Goal: Information Seeking & Learning: Learn about a topic

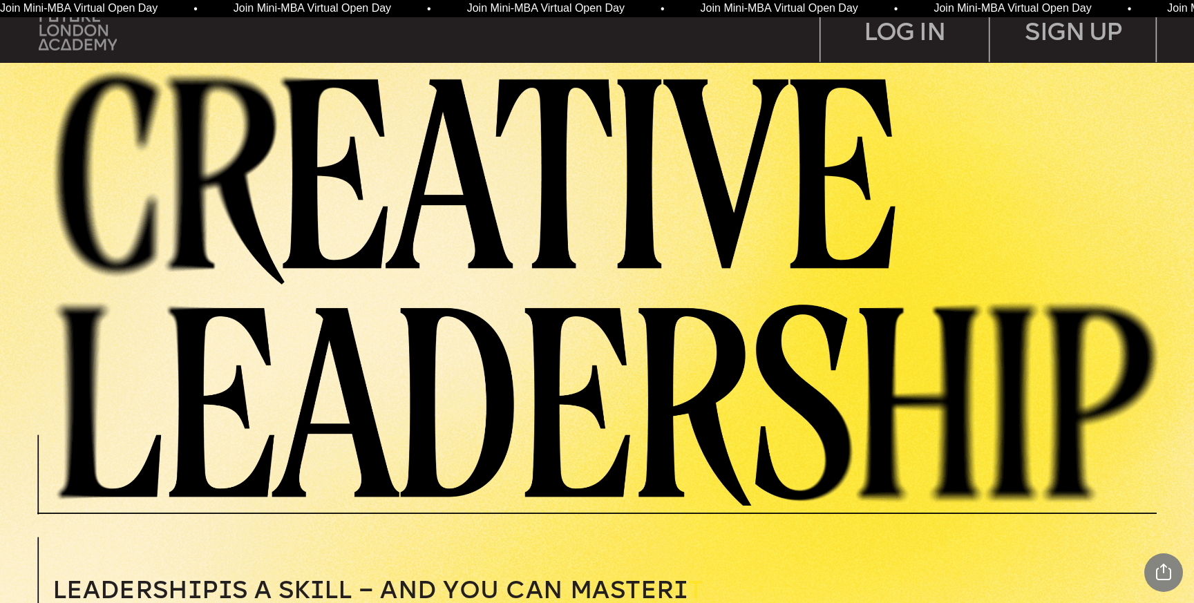
click at [64, 28] on img at bounding box center [78, 29] width 78 height 39
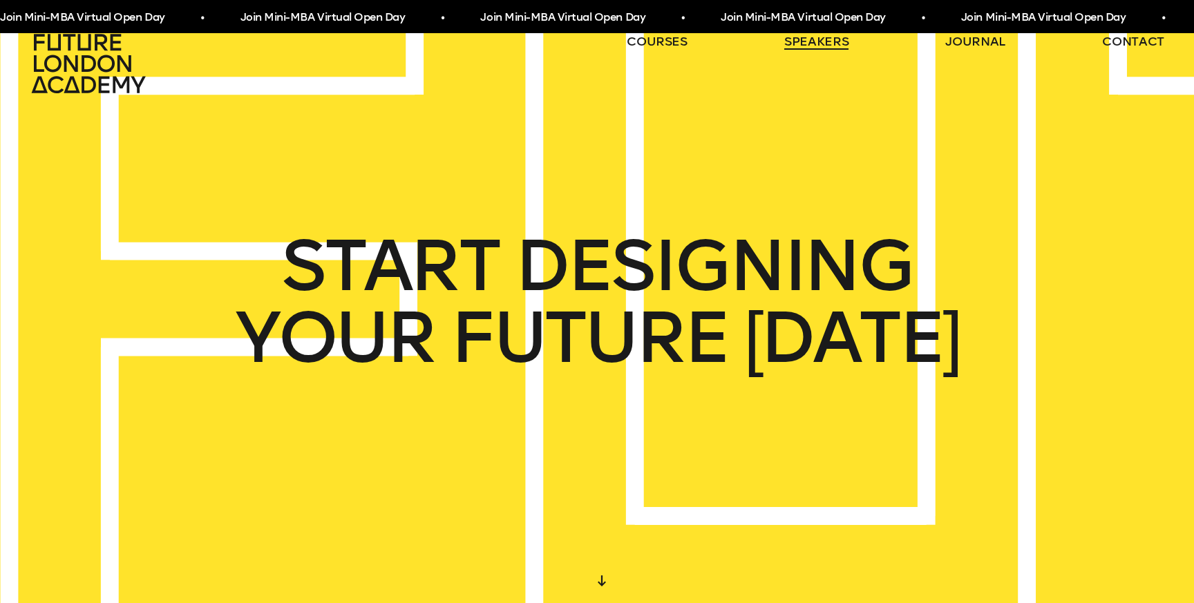
click at [820, 46] on link "speakers" at bounding box center [816, 41] width 64 height 17
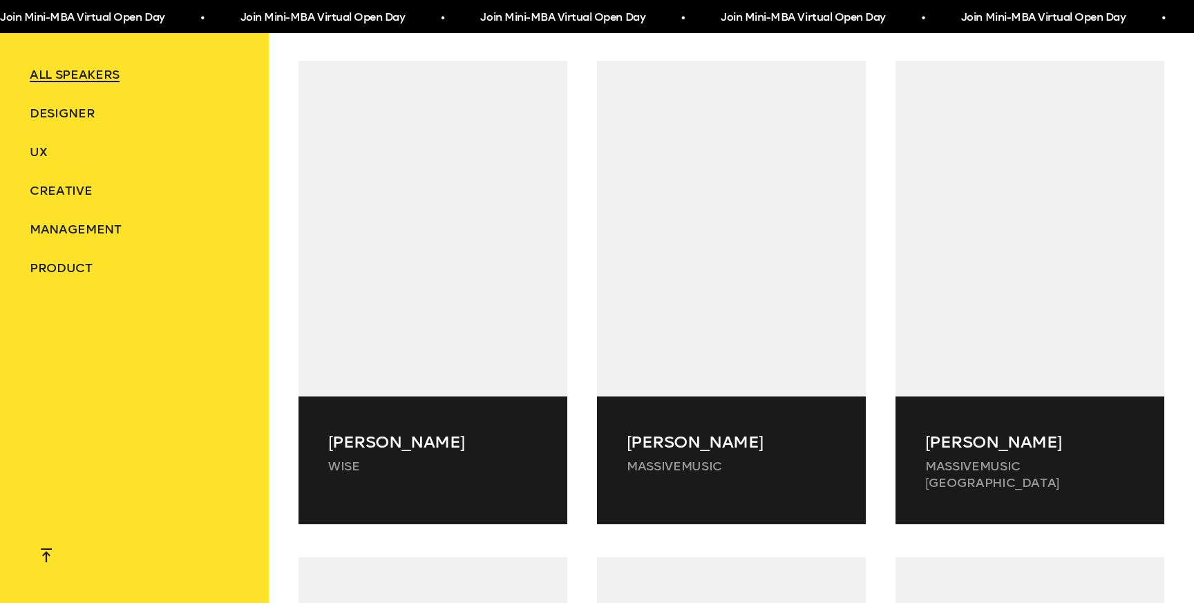
scroll to position [19396, 0]
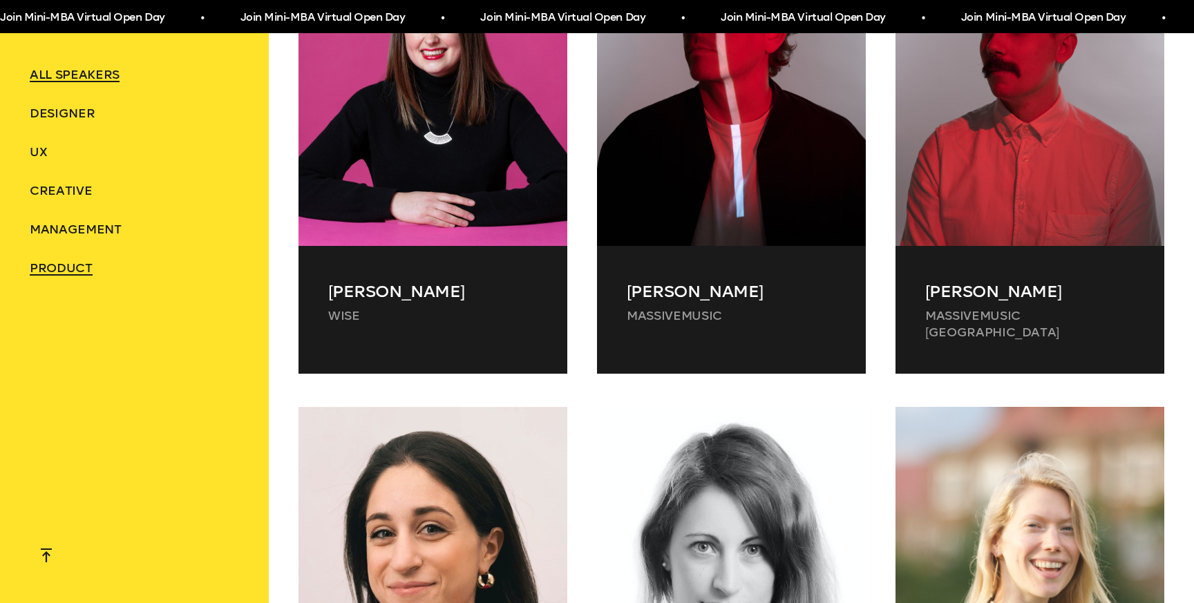
click at [44, 272] on span "Product" at bounding box center [61, 268] width 63 height 15
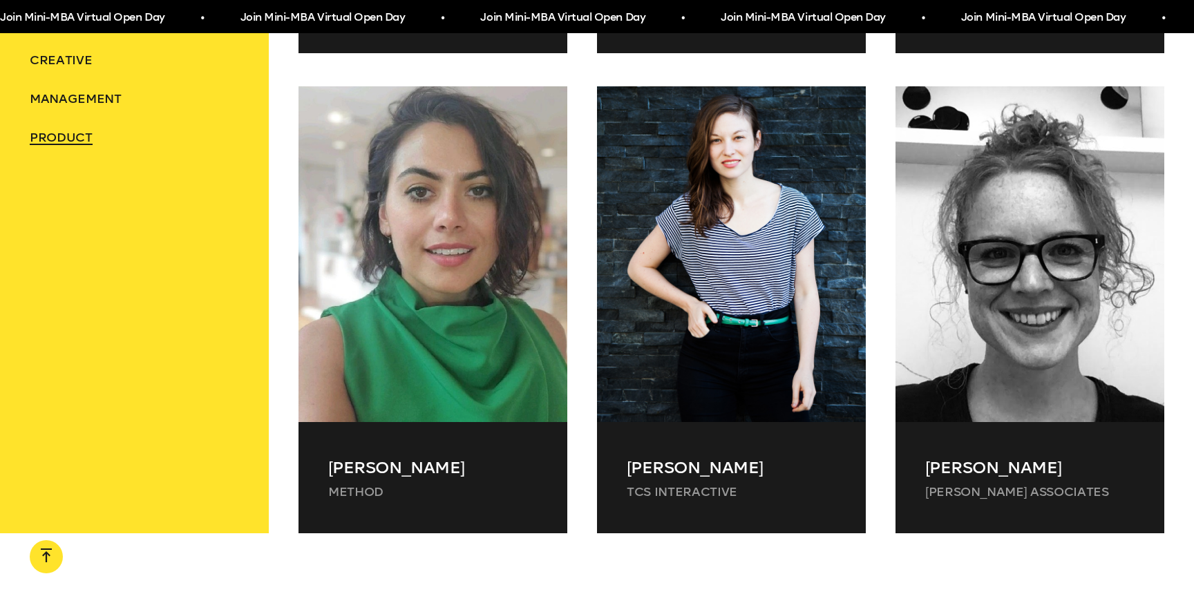
scroll to position [1142, 0]
